Goal: Information Seeking & Learning: Learn about a topic

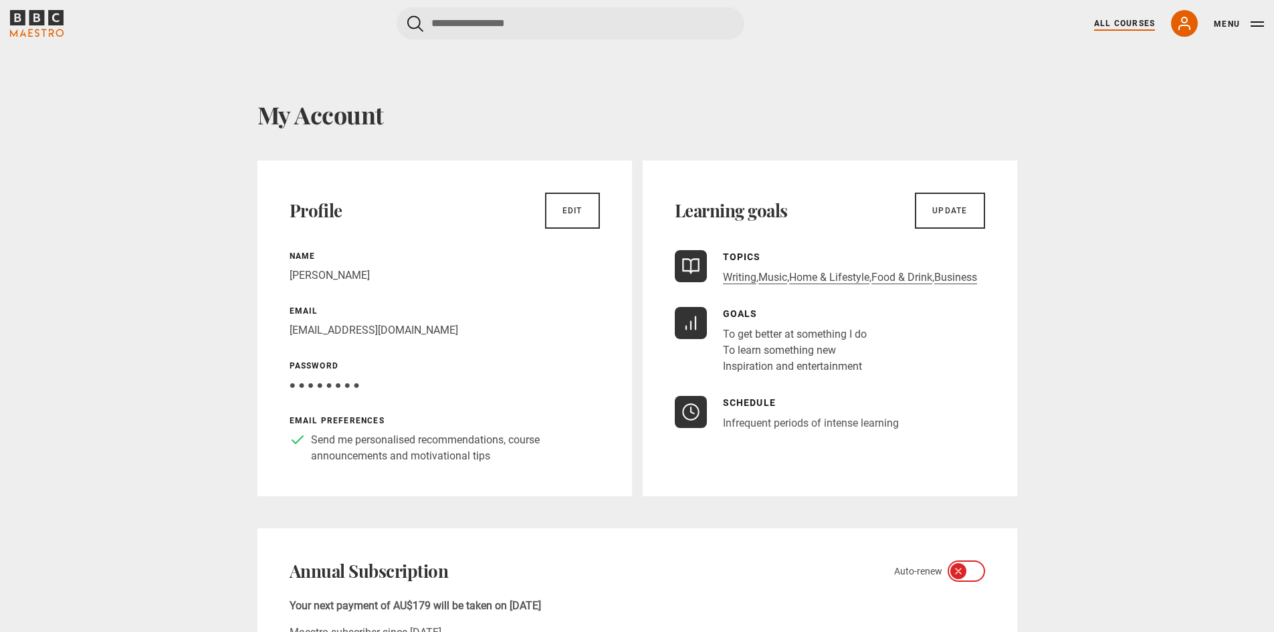
click at [1134, 22] on link "All Courses" at bounding box center [1124, 23] width 61 height 12
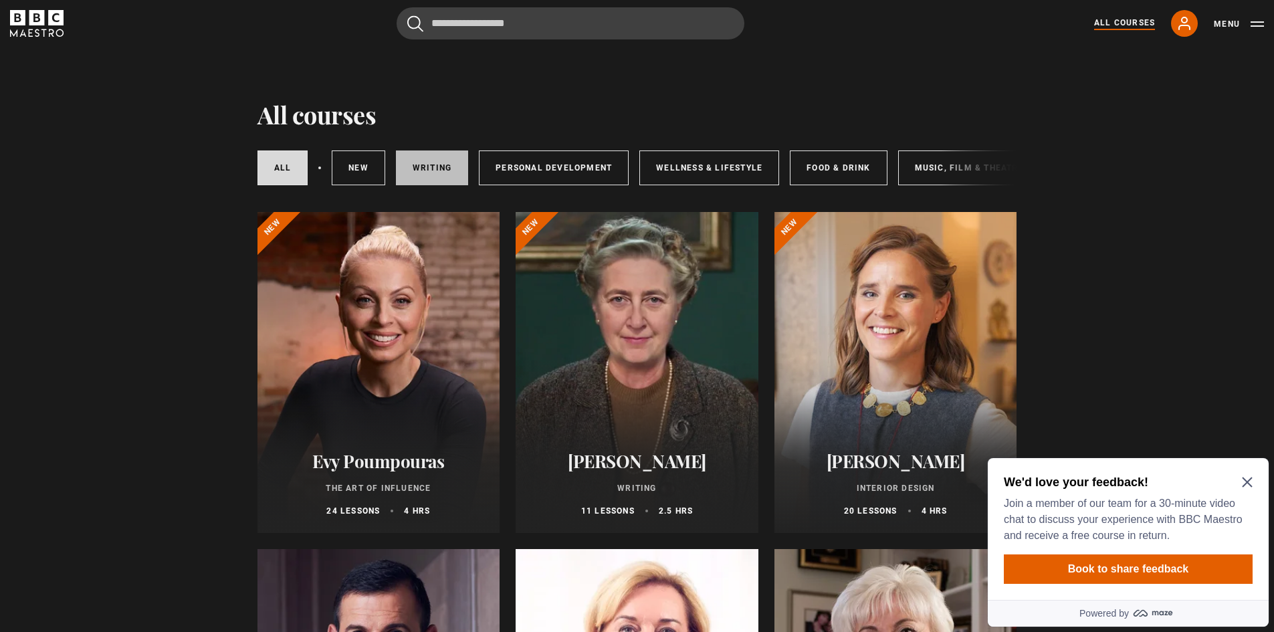
click at [435, 167] on link "Writing" at bounding box center [432, 167] width 72 height 35
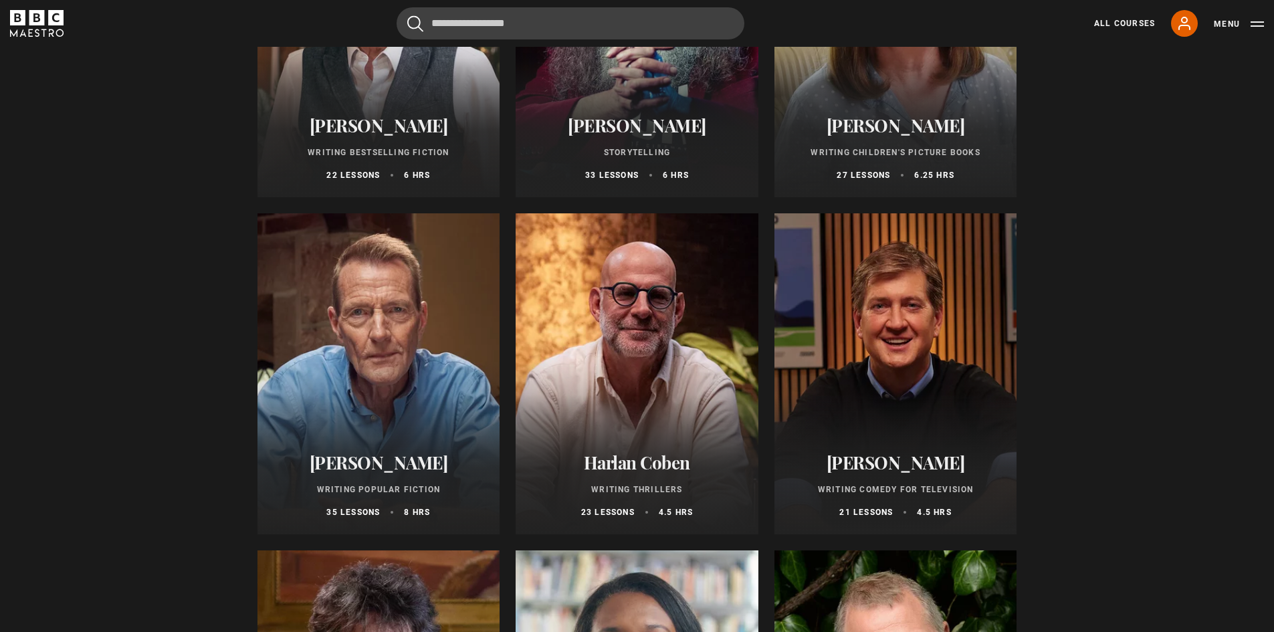
scroll to position [679, 0]
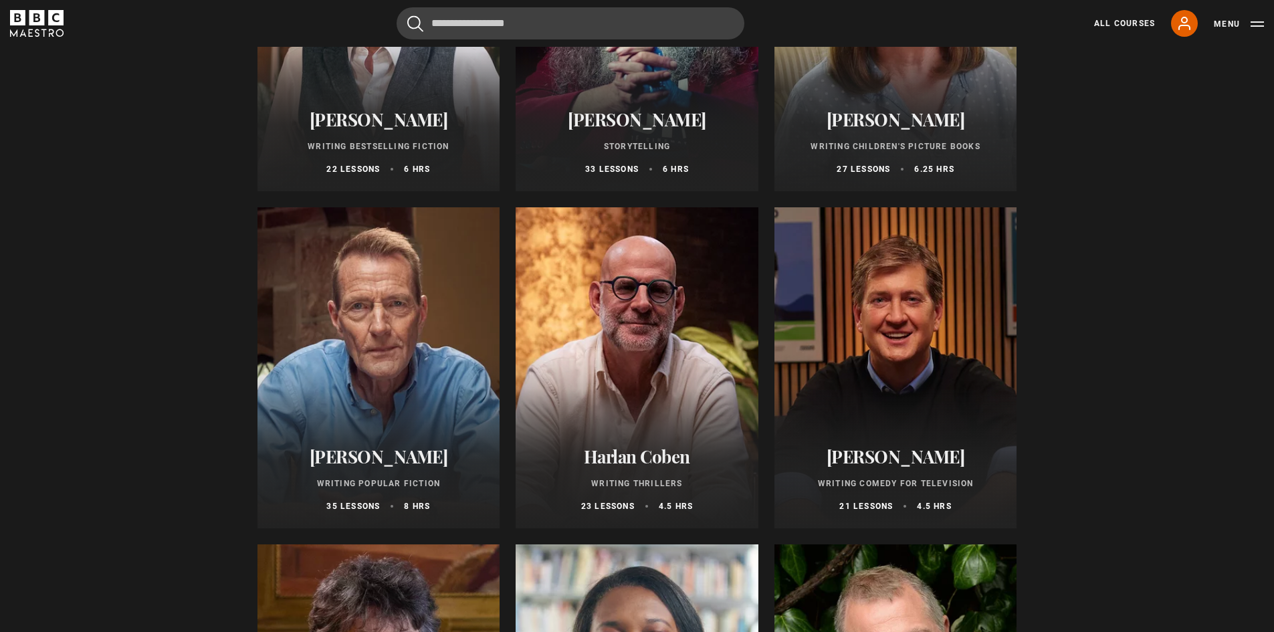
click at [433, 349] on div at bounding box center [378, 367] width 243 height 321
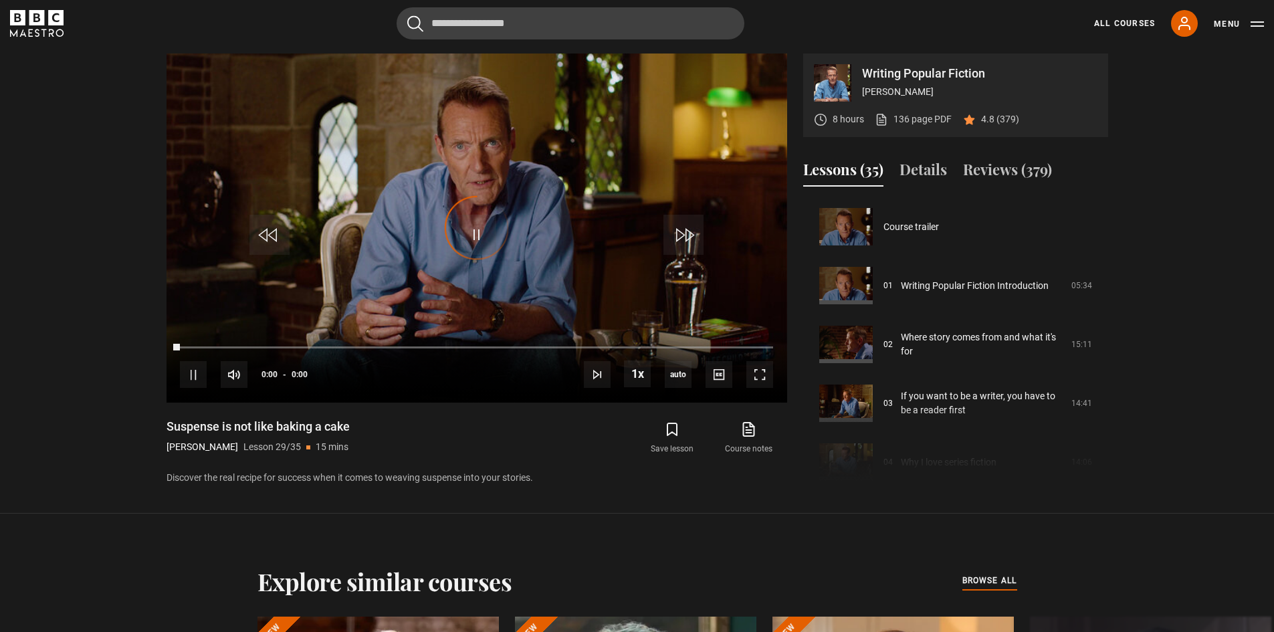
scroll to position [1647, 0]
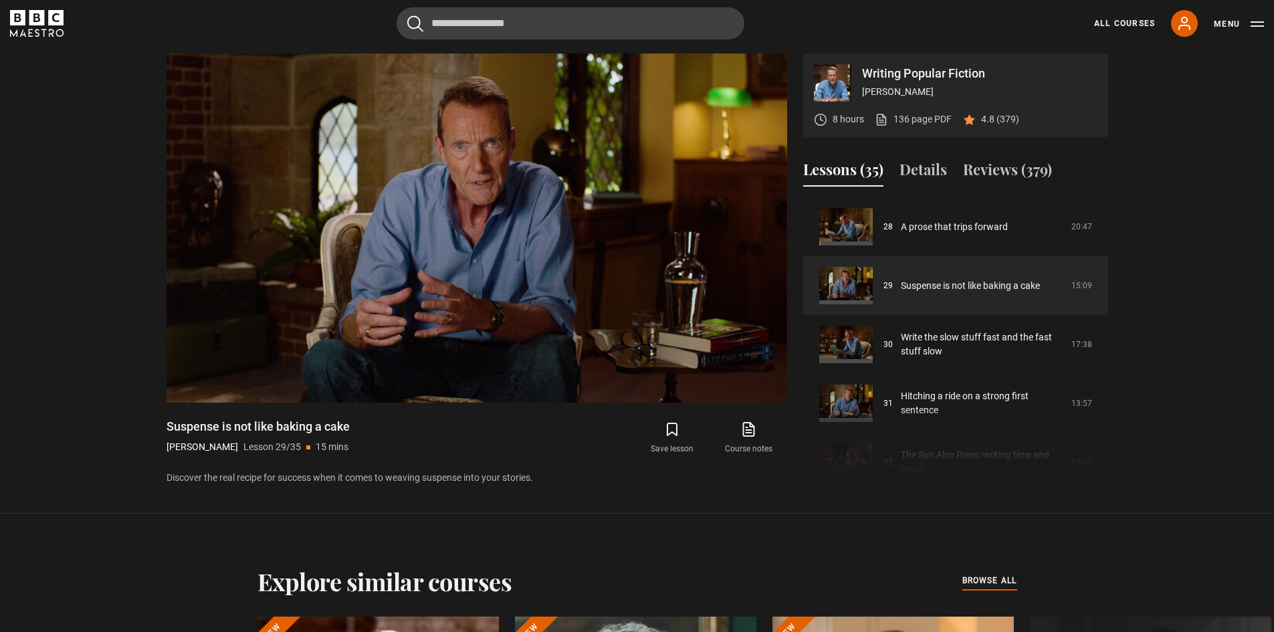
drag, startPoint x: 1107, startPoint y: 428, endPoint x: 1098, endPoint y: 460, distance: 33.2
click at [1098, 460] on div "Course trailer 01 Writing Popular Fiction Introduction 05:34 02 Where story com…" at bounding box center [955, 341] width 305 height 289
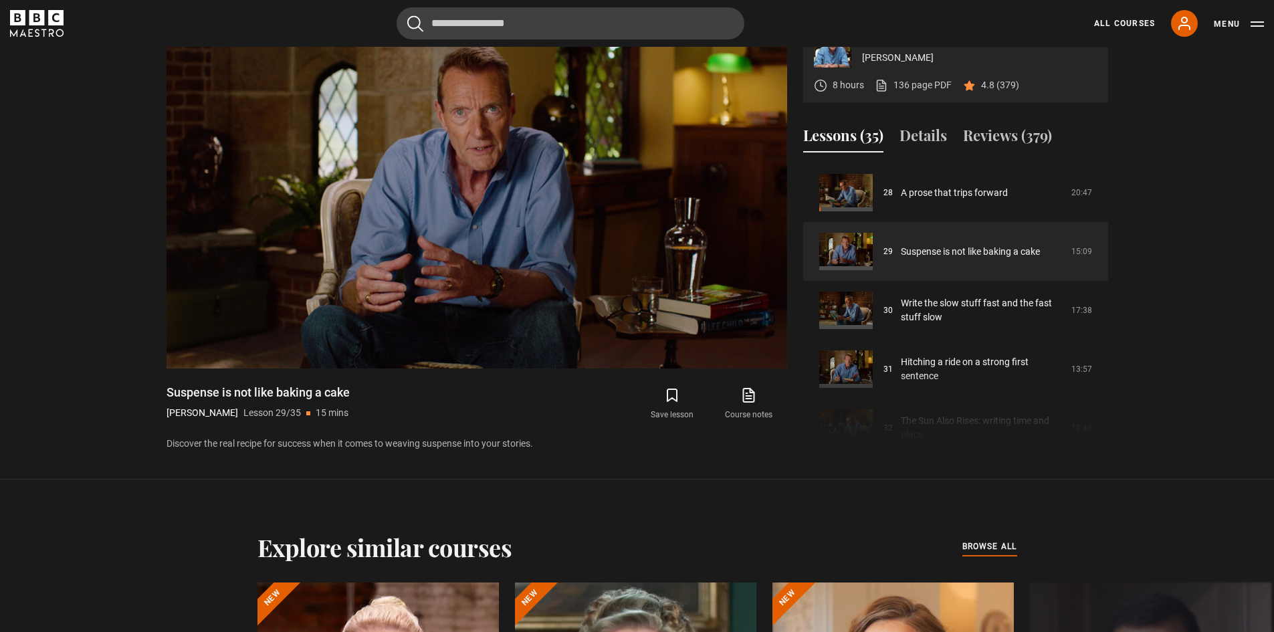
scroll to position [663, 0]
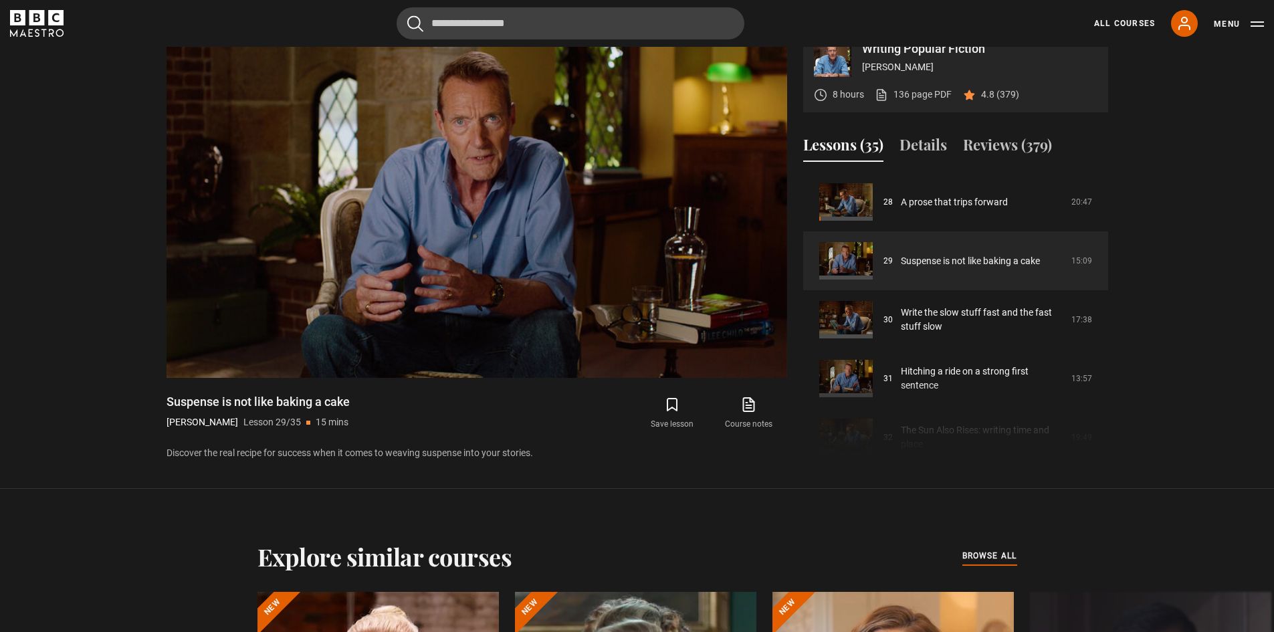
drag, startPoint x: 1105, startPoint y: 400, endPoint x: 1097, endPoint y: 438, distance: 38.3
click at [1097, 438] on div "Course trailer 01 Writing Popular Fiction Introduction 05:34 02 Where story com…" at bounding box center [955, 317] width 305 height 289
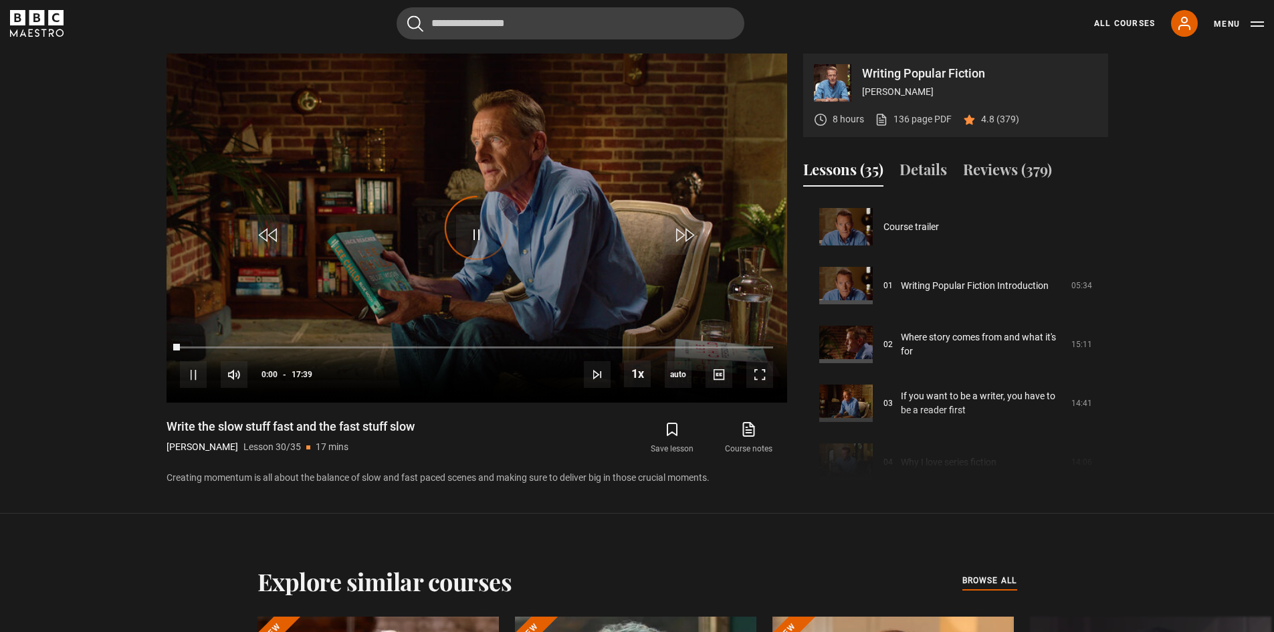
scroll to position [1706, 0]
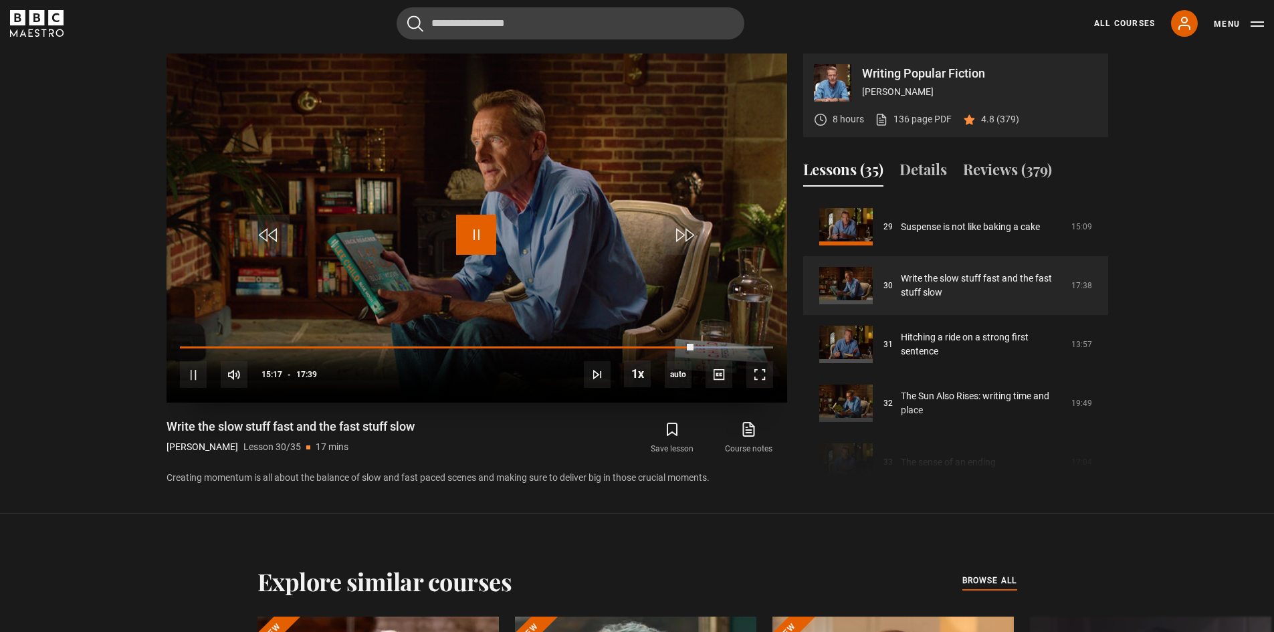
click at [477, 239] on span "Video Player" at bounding box center [476, 235] width 40 height 40
